Goal: Navigation & Orientation: Go to known website

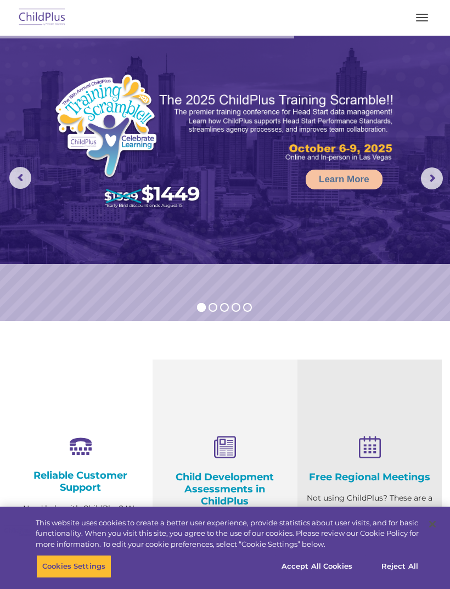
select select "MEDIUM"
click at [422, 19] on button "button" at bounding box center [422, 18] width 23 height 18
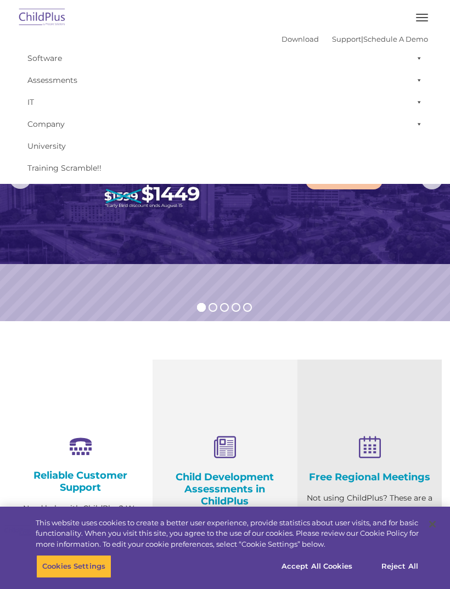
click at [337, 253] on img at bounding box center [225, 150] width 450 height 228
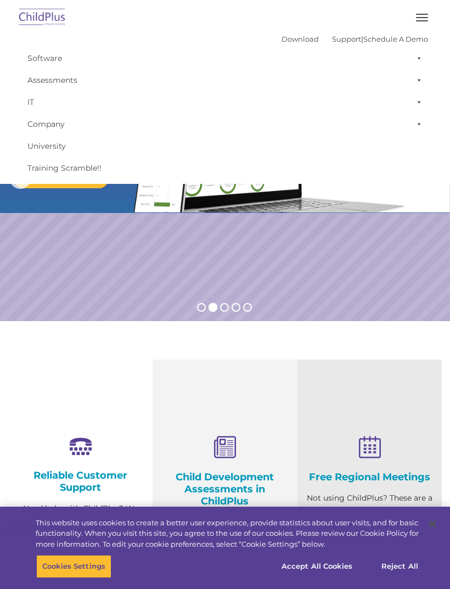
click at [419, 15] on button "button" at bounding box center [422, 18] width 23 height 18
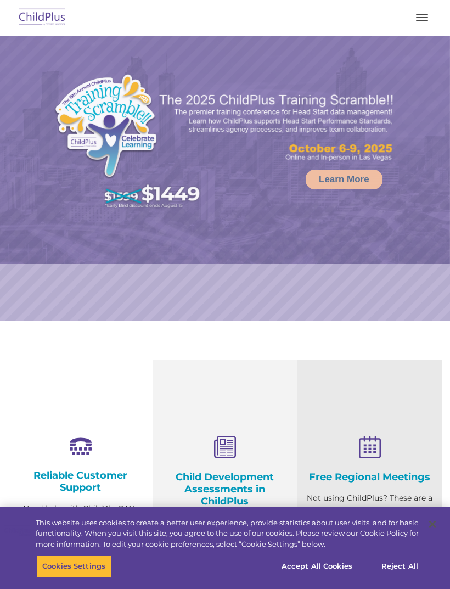
select select "MEDIUM"
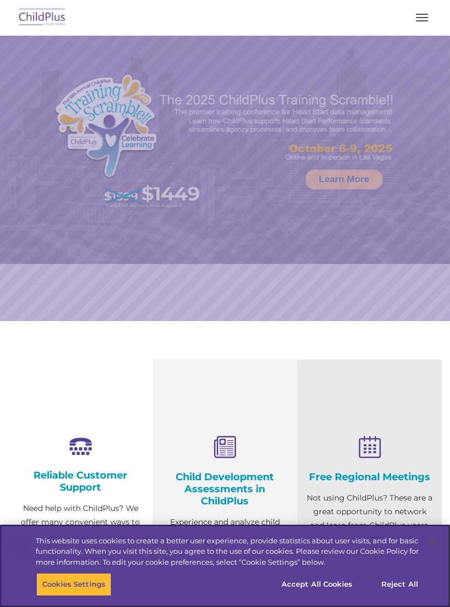
select select "MEDIUM"
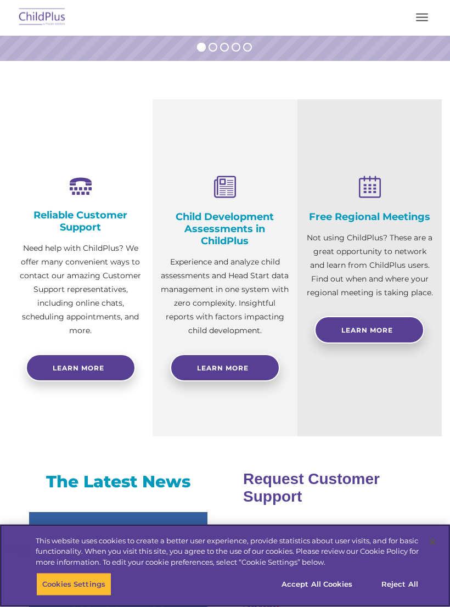
scroll to position [260, 0]
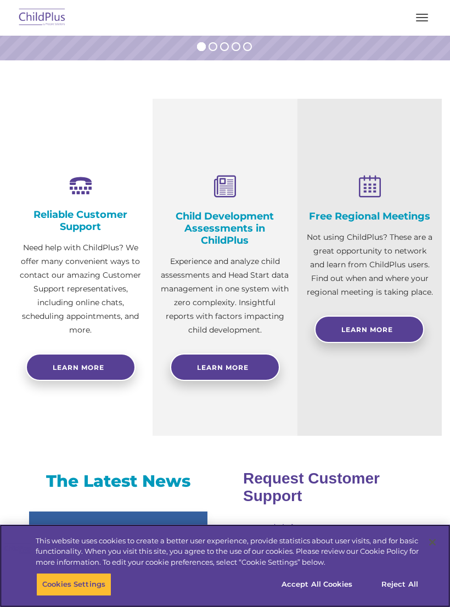
click at [321, 596] on button "Accept All Cookies" at bounding box center [317, 584] width 83 height 23
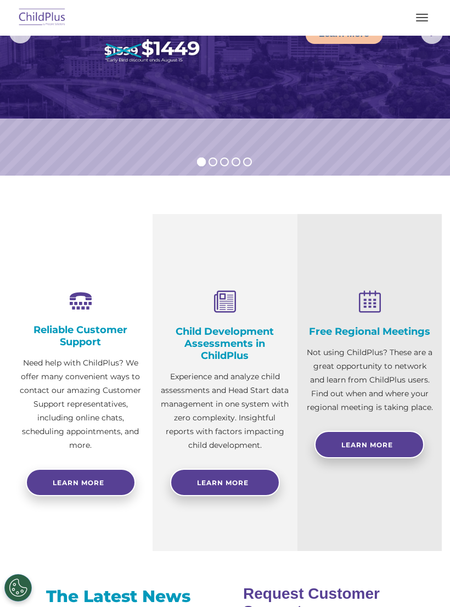
scroll to position [0, 0]
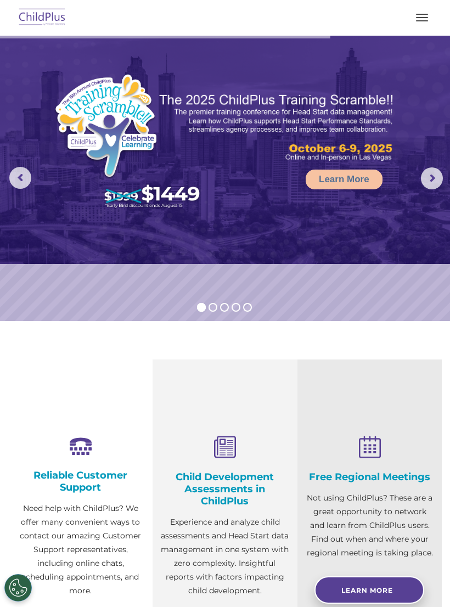
click at [429, 12] on button "button" at bounding box center [422, 18] width 23 height 18
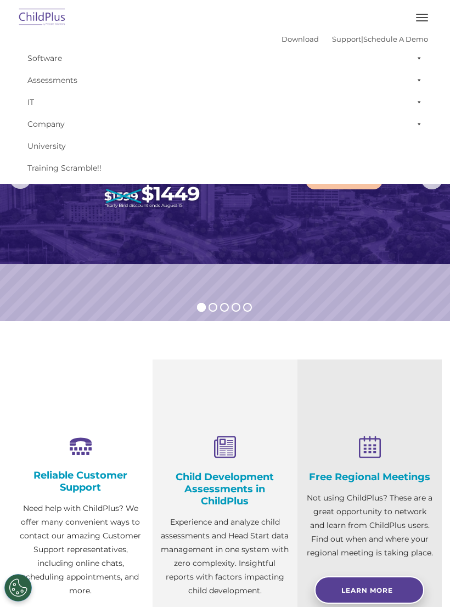
click at [264, 227] on img at bounding box center [225, 150] width 450 height 228
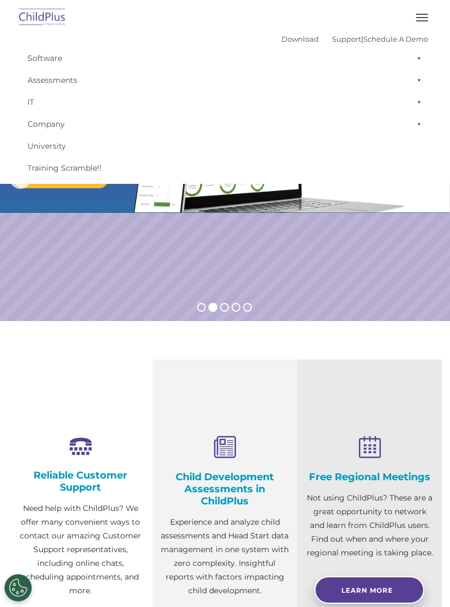
click at [421, 19] on button "button" at bounding box center [422, 18] width 23 height 18
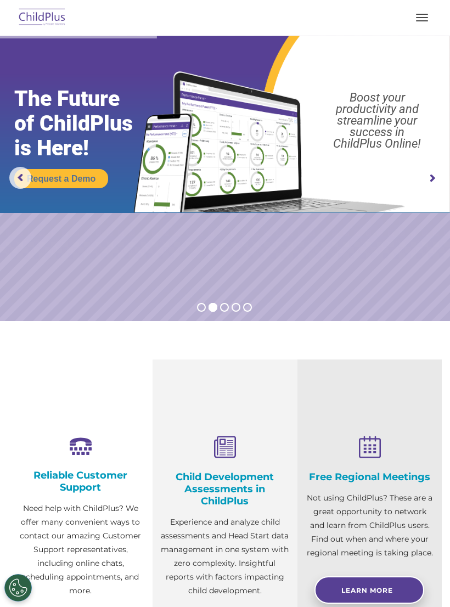
click at [57, 25] on img at bounding box center [42, 18] width 52 height 26
click at [49, 16] on img at bounding box center [42, 18] width 52 height 26
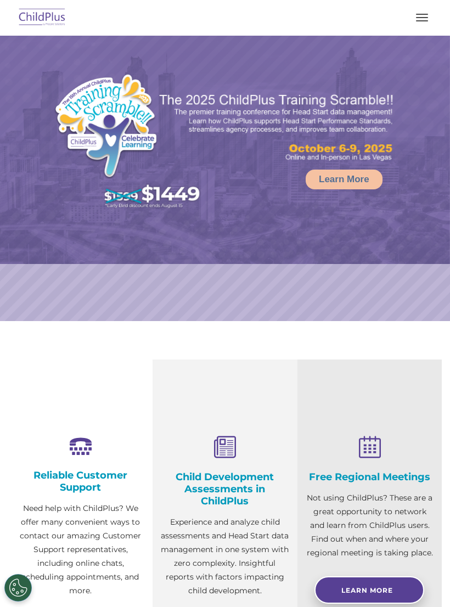
select select "MEDIUM"
